Goal: Find specific page/section: Find specific page/section

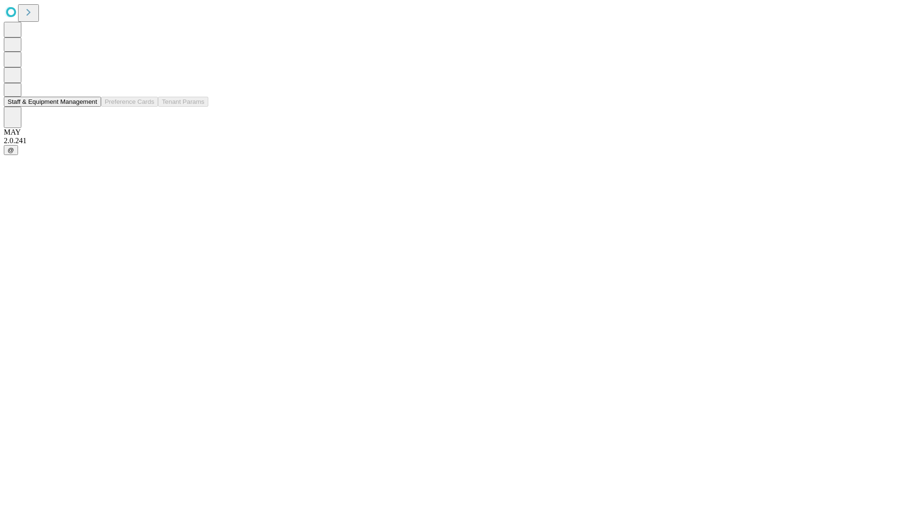
click at [89, 107] on button "Staff & Equipment Management" at bounding box center [52, 102] width 97 height 10
click at [91, 107] on button "Staff & Equipment Management" at bounding box center [52, 102] width 97 height 10
